Goal: Information Seeking & Learning: Learn about a topic

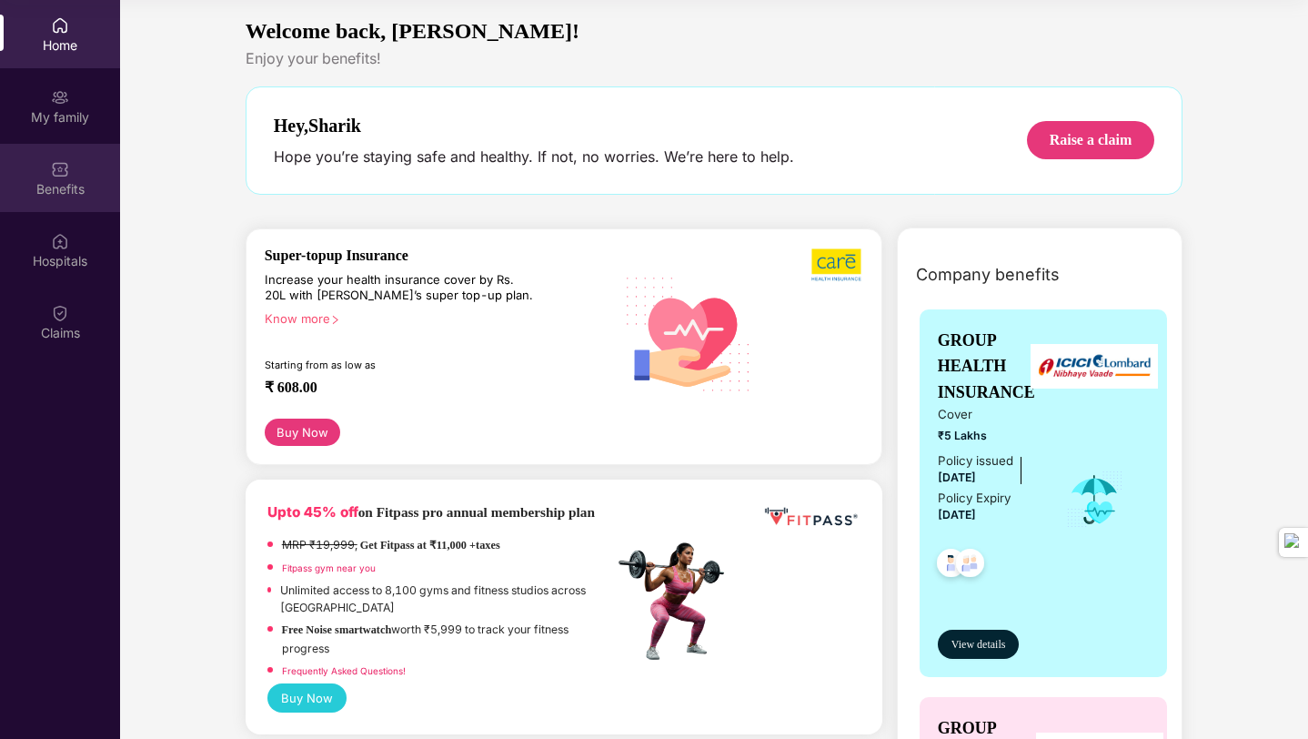
click at [22, 198] on div "Benefits" at bounding box center [60, 178] width 120 height 68
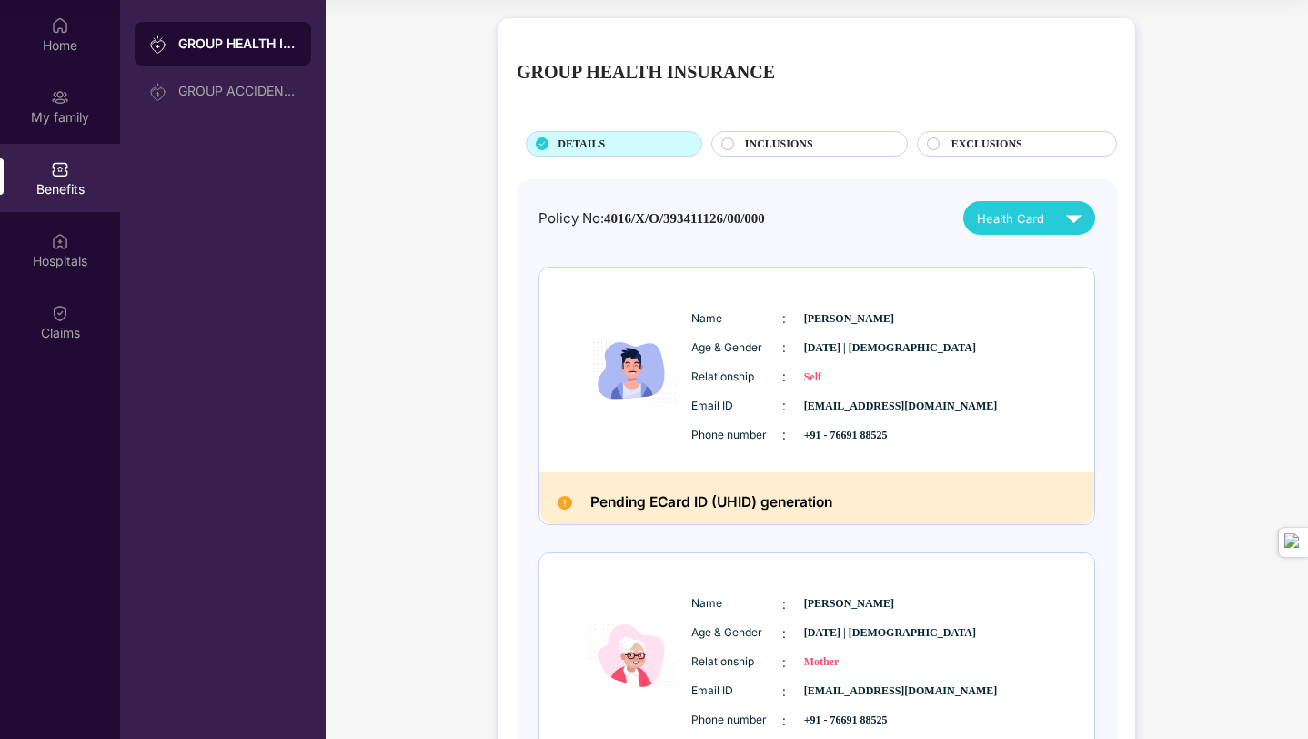
click at [760, 141] on span "INCLUSIONS" at bounding box center [779, 144] width 68 height 17
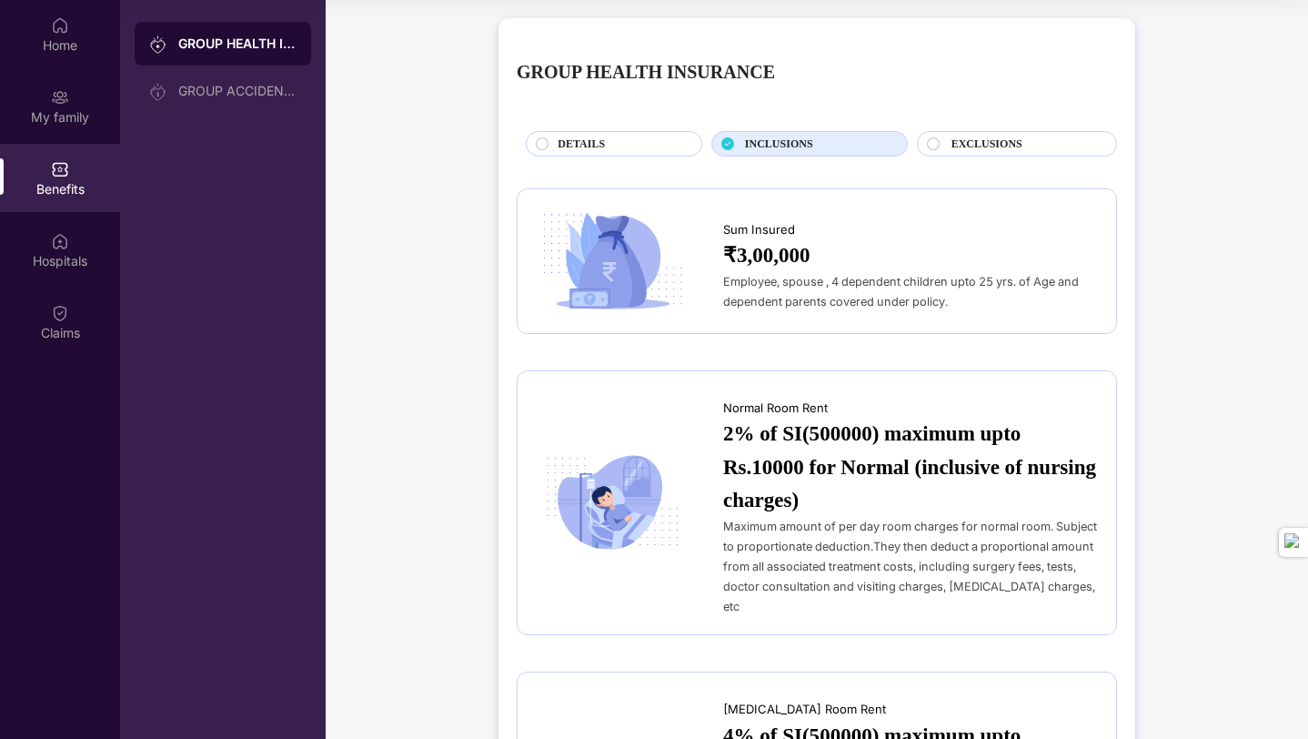
click at [569, 138] on span "DETAILS" at bounding box center [581, 144] width 47 height 17
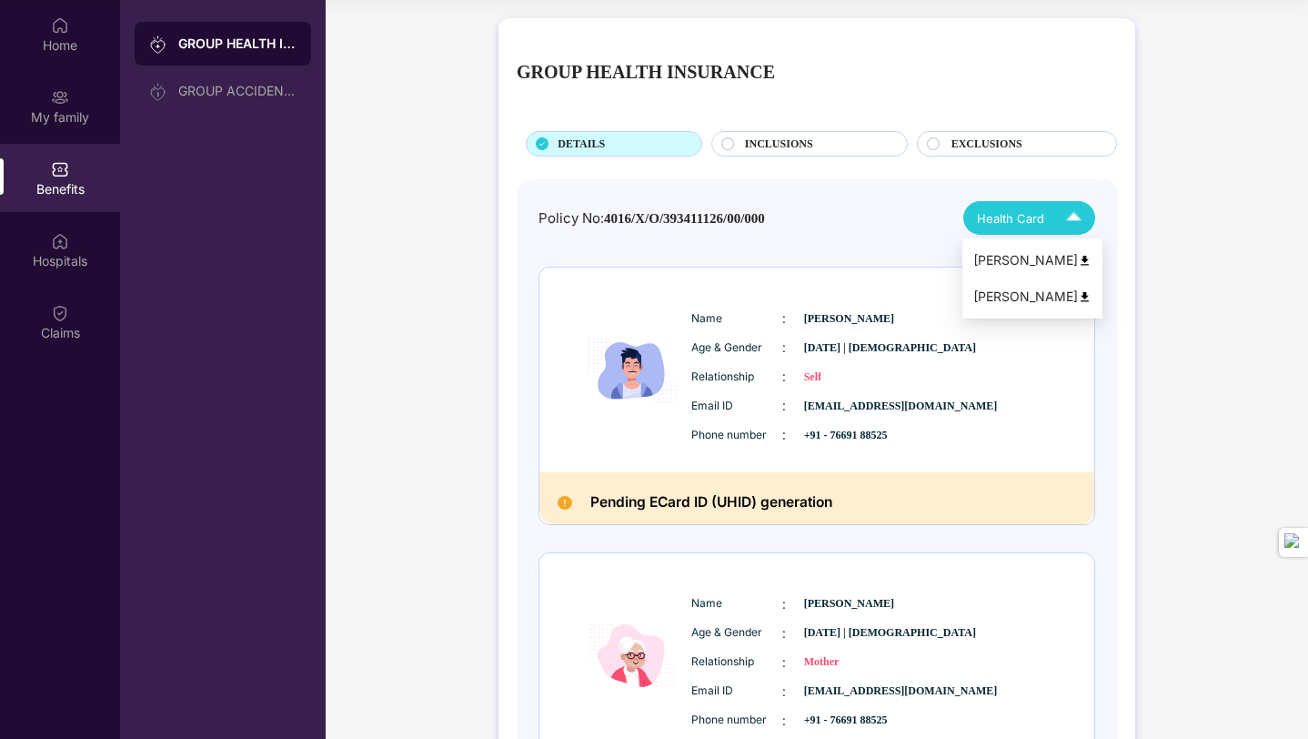
click at [1064, 216] on img at bounding box center [1074, 218] width 32 height 32
click at [870, 136] on div "INCLUSIONS" at bounding box center [817, 146] width 162 height 20
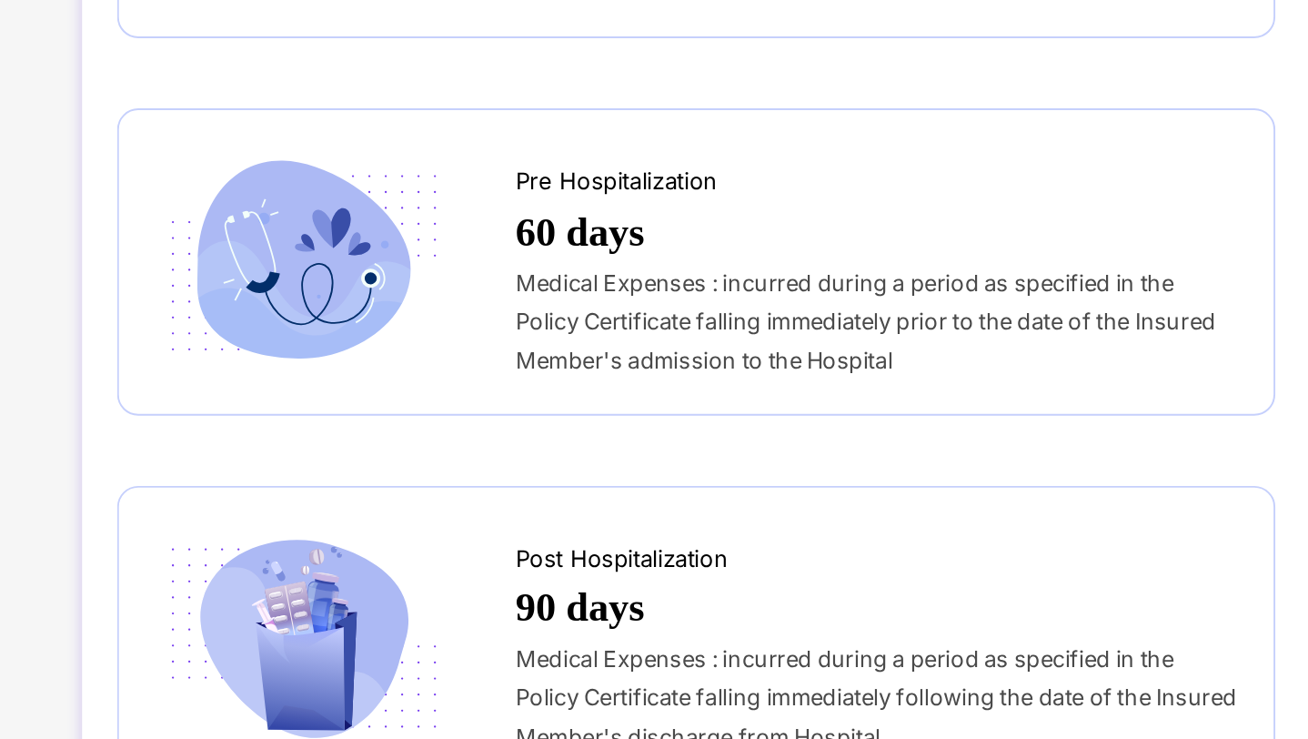
scroll to position [838, 0]
